Goal: Task Accomplishment & Management: Manage account settings

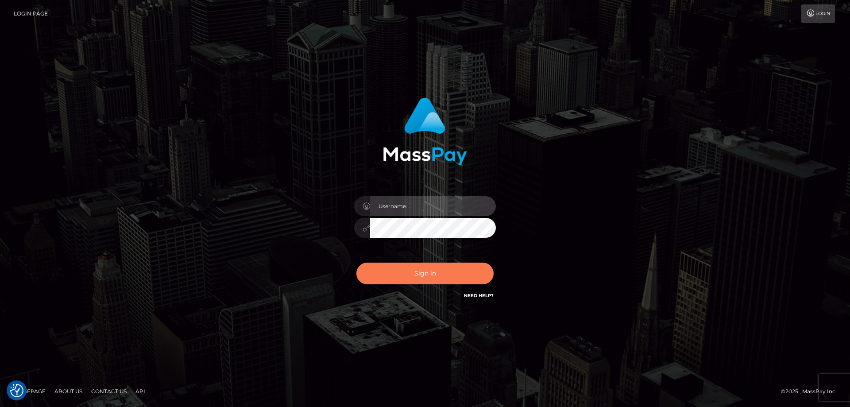
type input "emmy.navach"
click at [413, 270] on button "Sign in" at bounding box center [424, 274] width 137 height 22
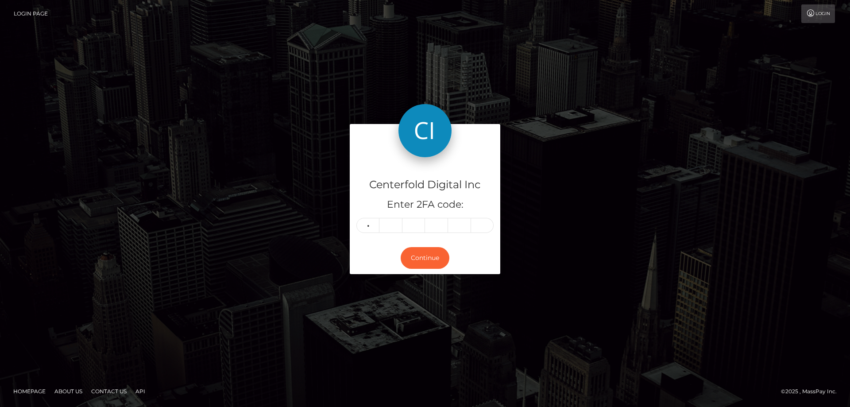
type input "0"
type input "1"
type input "0"
type input "7"
type input "8"
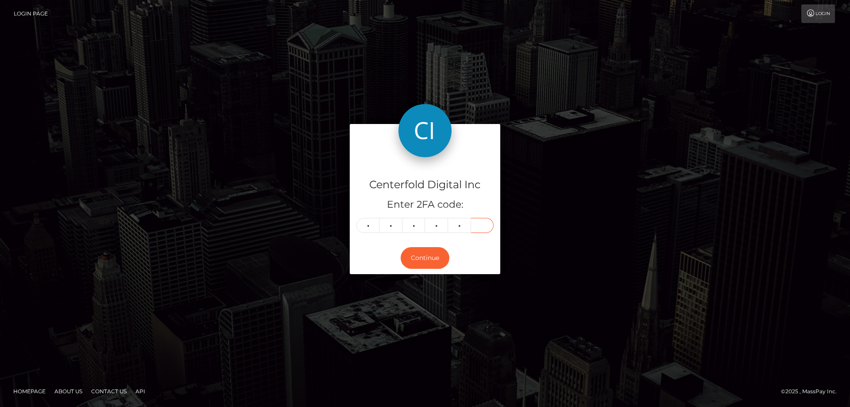
type input "8"
